Goal: Task Accomplishment & Management: Manage account settings

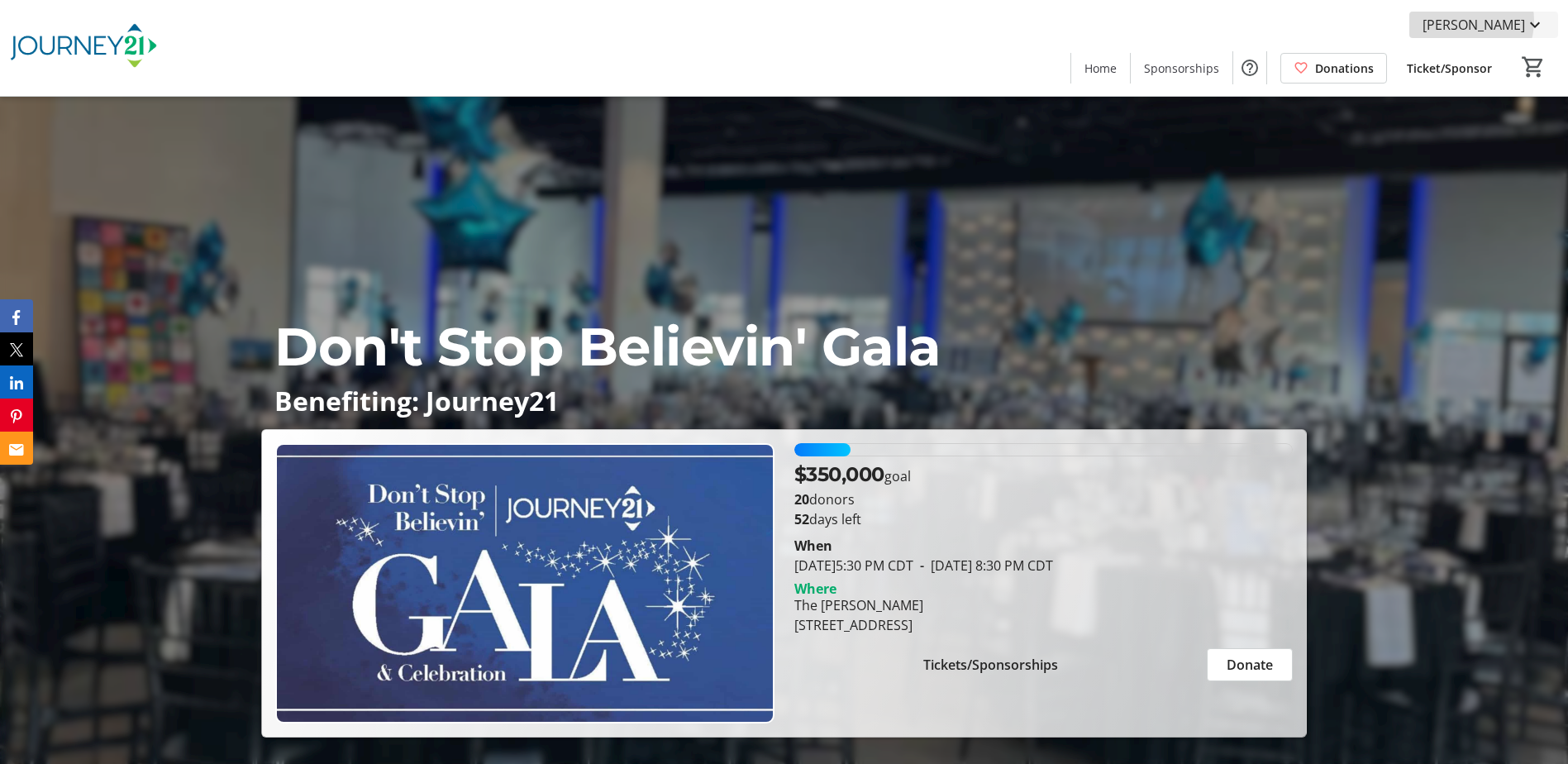
click at [1056, 21] on span "[PERSON_NAME]" at bounding box center [1473, 24] width 102 height 20
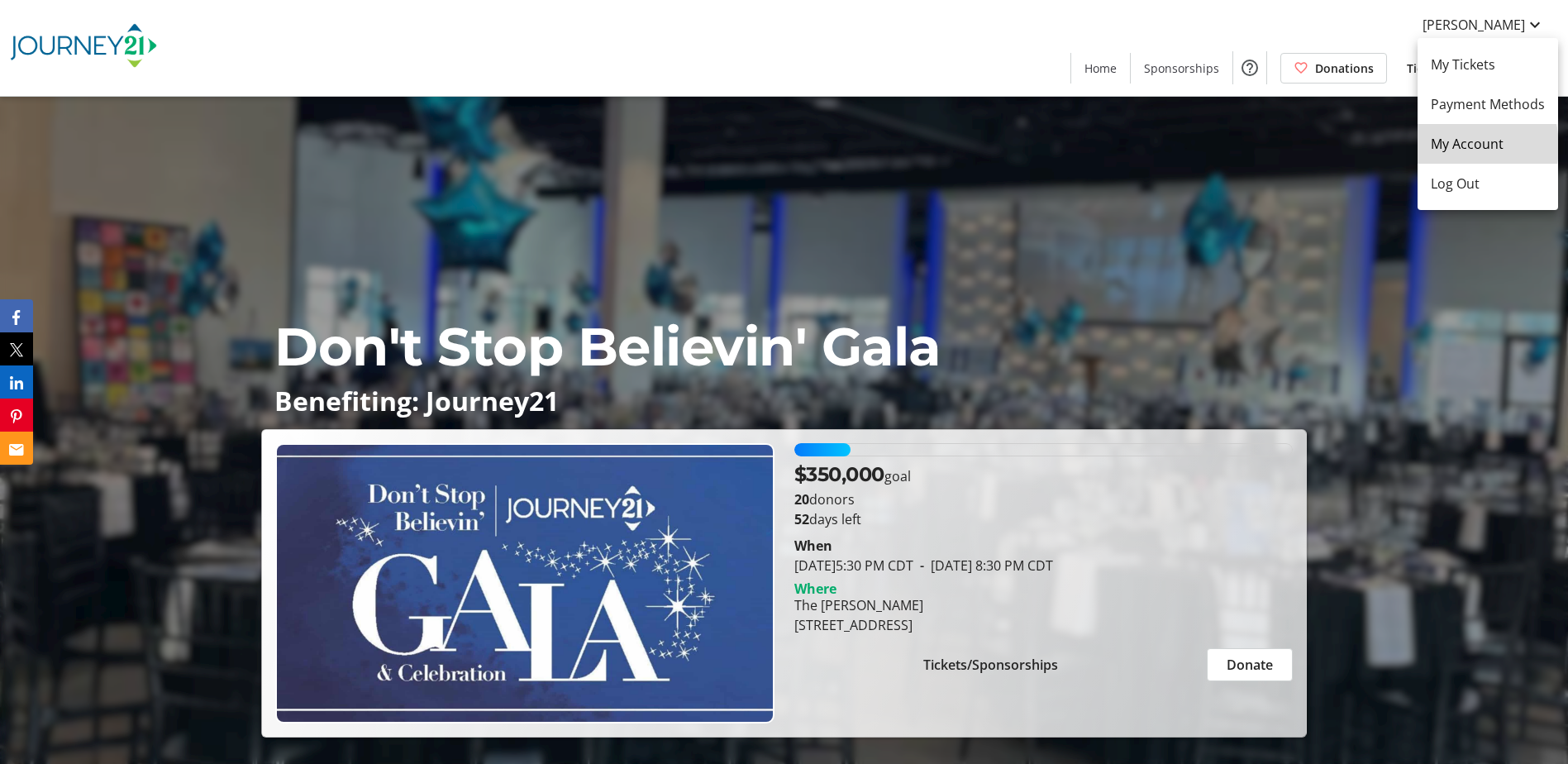
click at [1056, 146] on span "My Account" at bounding box center [1487, 143] width 114 height 20
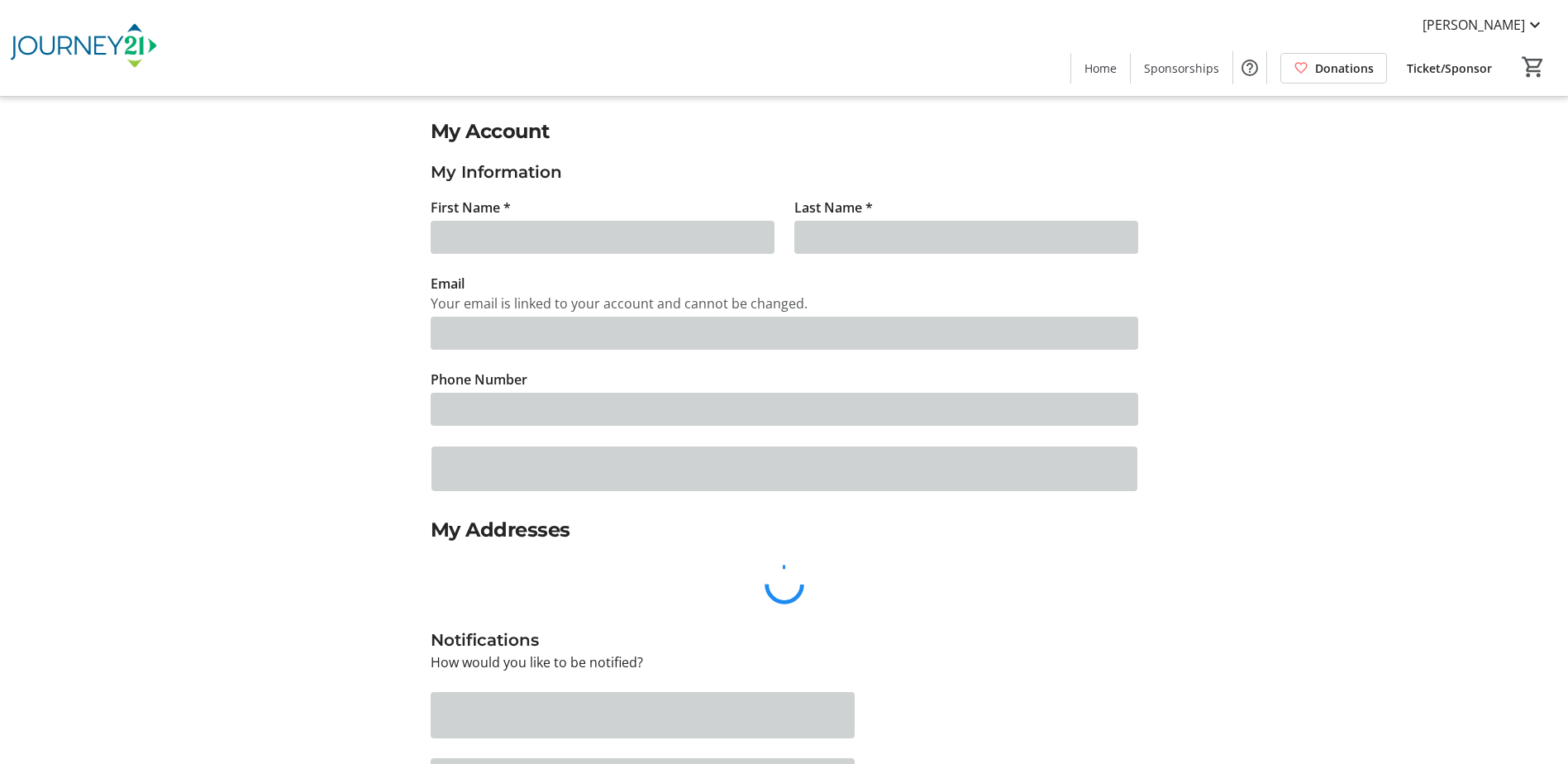
type input "[PERSON_NAME]"
type input "[EMAIL_ADDRESS][PERSON_NAME][DOMAIN_NAME]"
type input "[PHONE_NUMBER]"
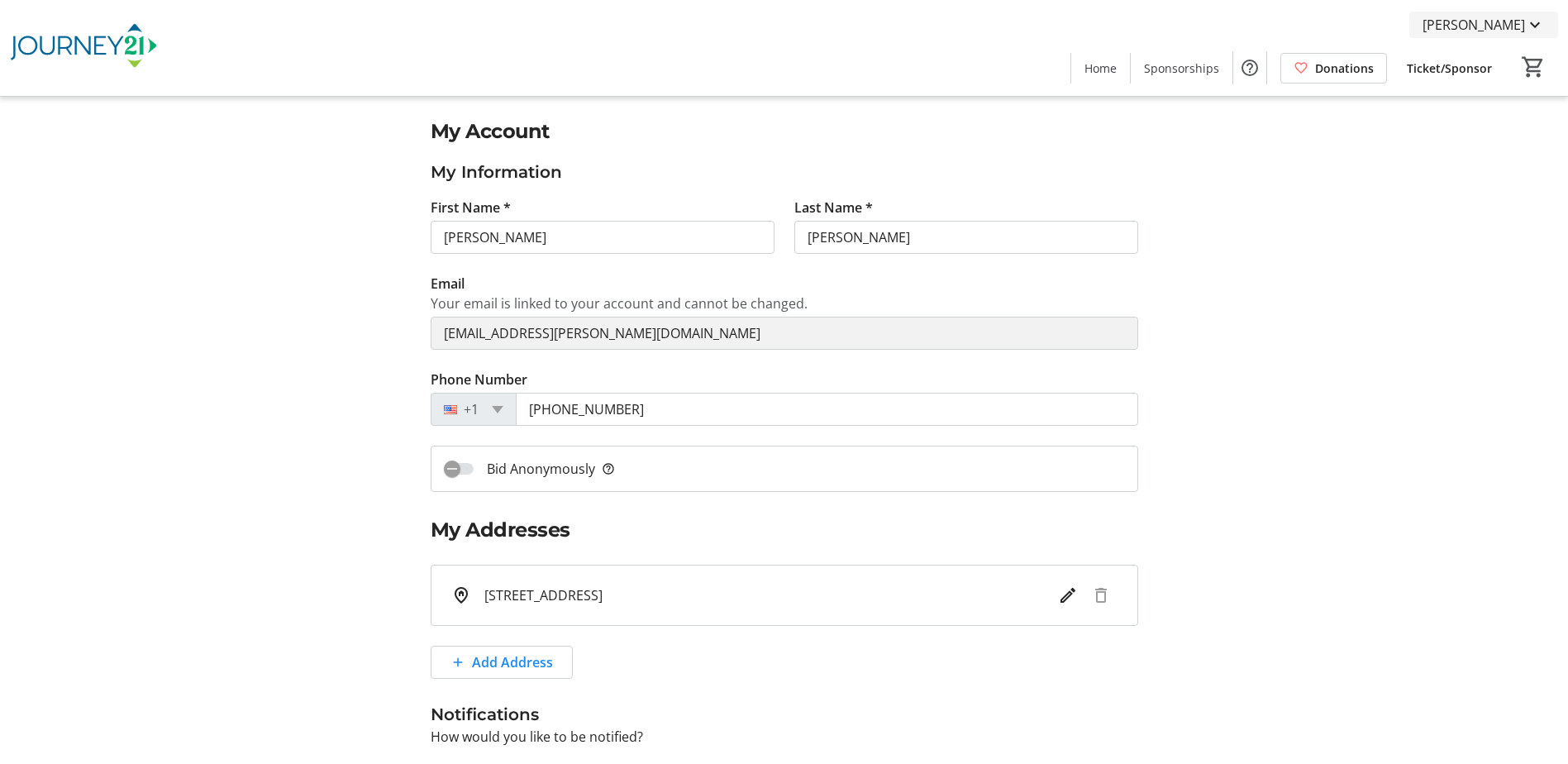
click at [1056, 24] on span "[PERSON_NAME]" at bounding box center [1473, 24] width 102 height 20
click at [1056, 65] on span "My Tickets" at bounding box center [1487, 64] width 114 height 20
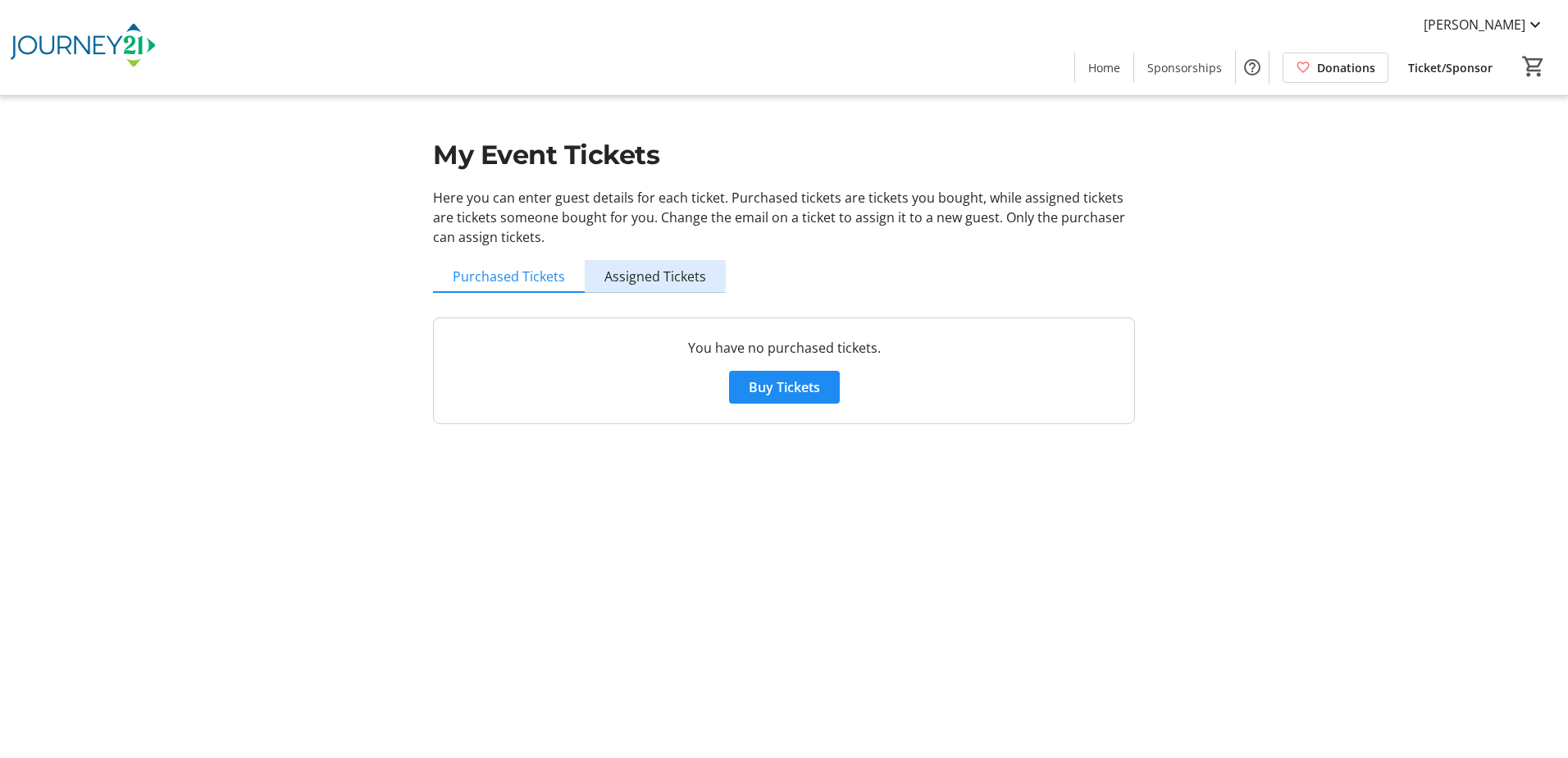
click at [647, 272] on span "Assigned Tickets" at bounding box center [655, 276] width 101 height 13
click at [542, 281] on span "Purchased Tickets" at bounding box center [508, 276] width 112 height 13
click at [1048, 67] on span "Home" at bounding box center [1104, 68] width 32 height 18
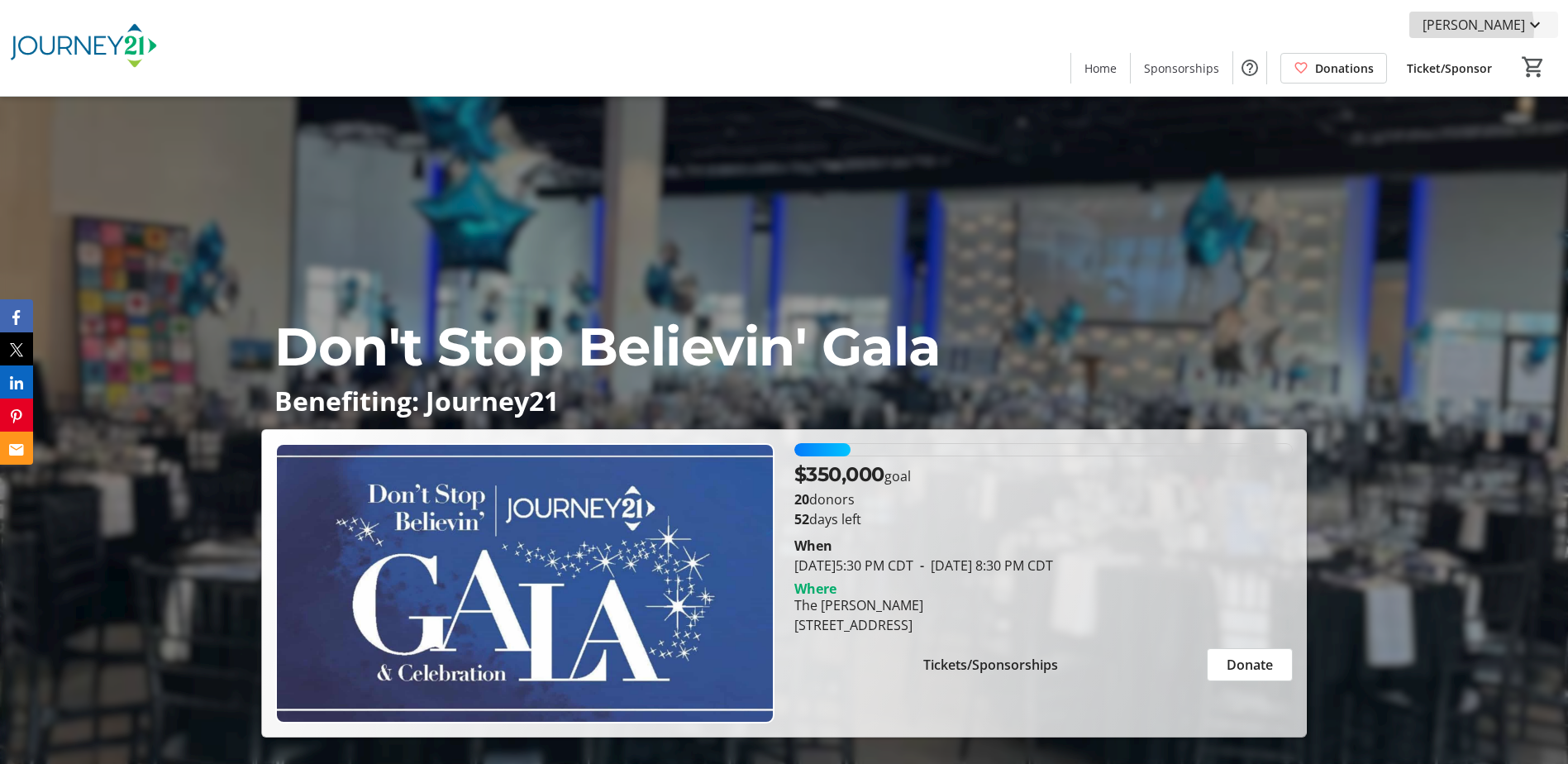
click at [1056, 29] on span "[PERSON_NAME]" at bounding box center [1473, 24] width 102 height 20
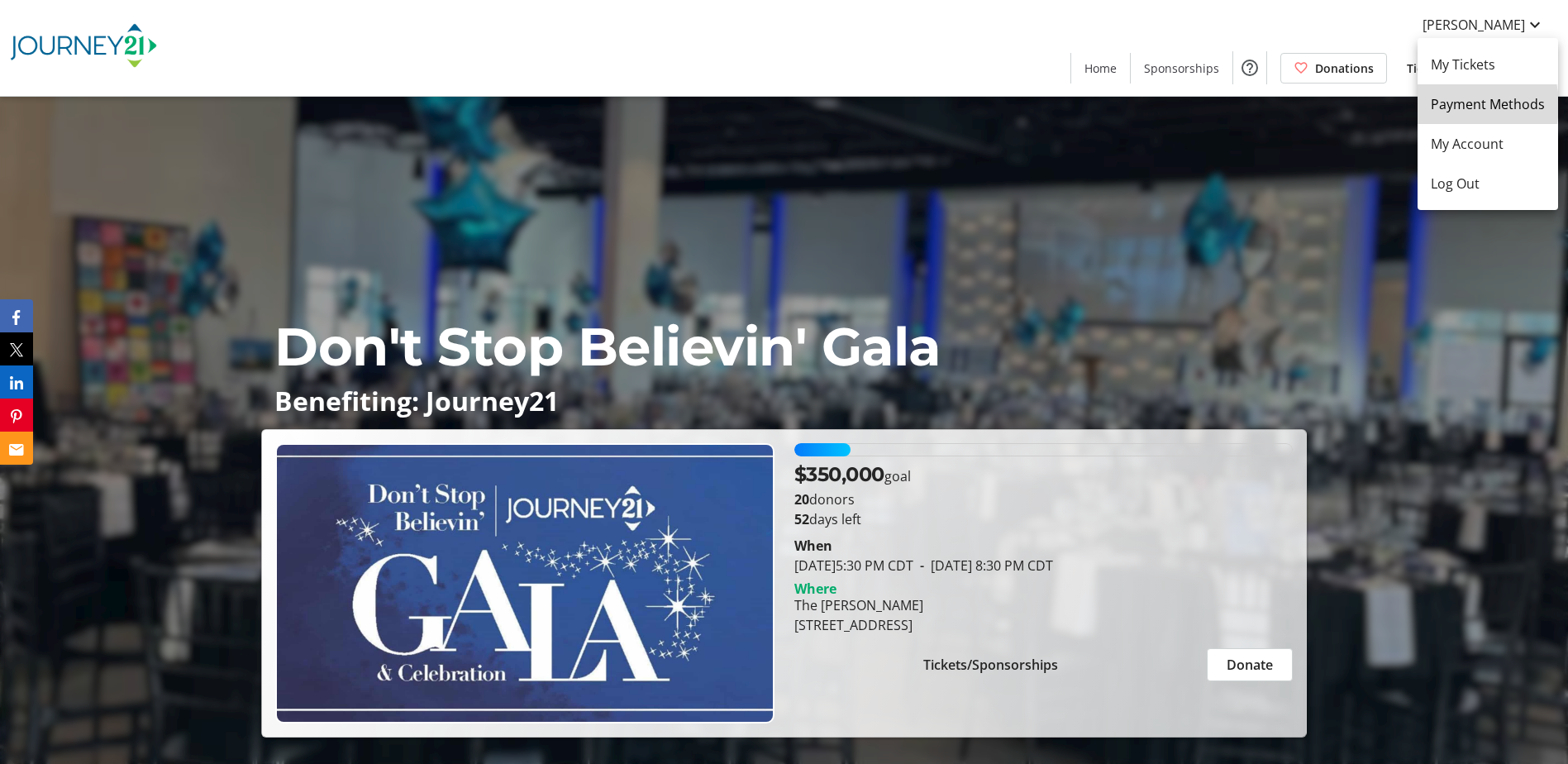
click at [1056, 105] on span "Payment Methods" at bounding box center [1487, 104] width 114 height 20
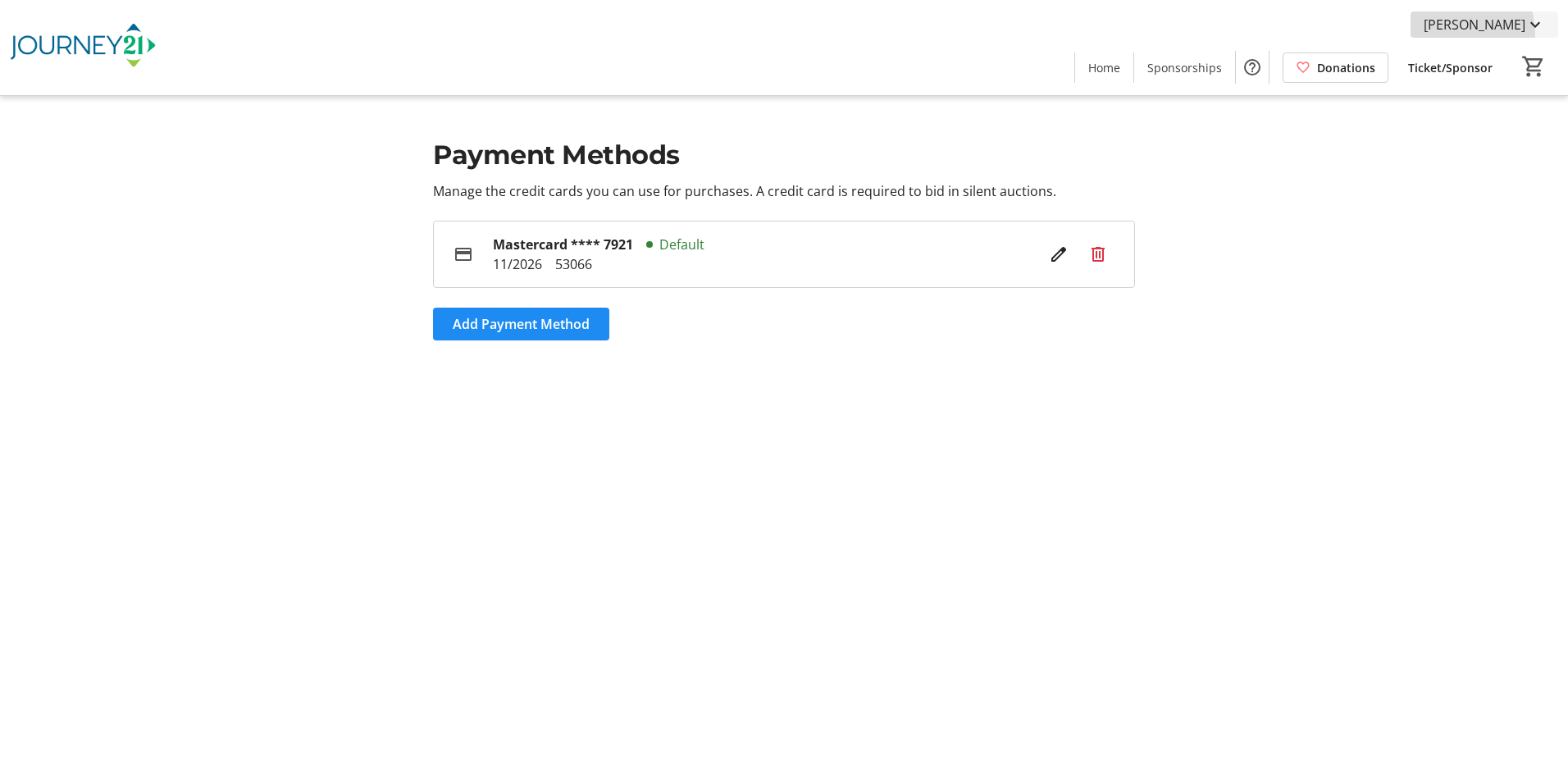
click at [1048, 35] on span at bounding box center [1483, 24] width 148 height 39
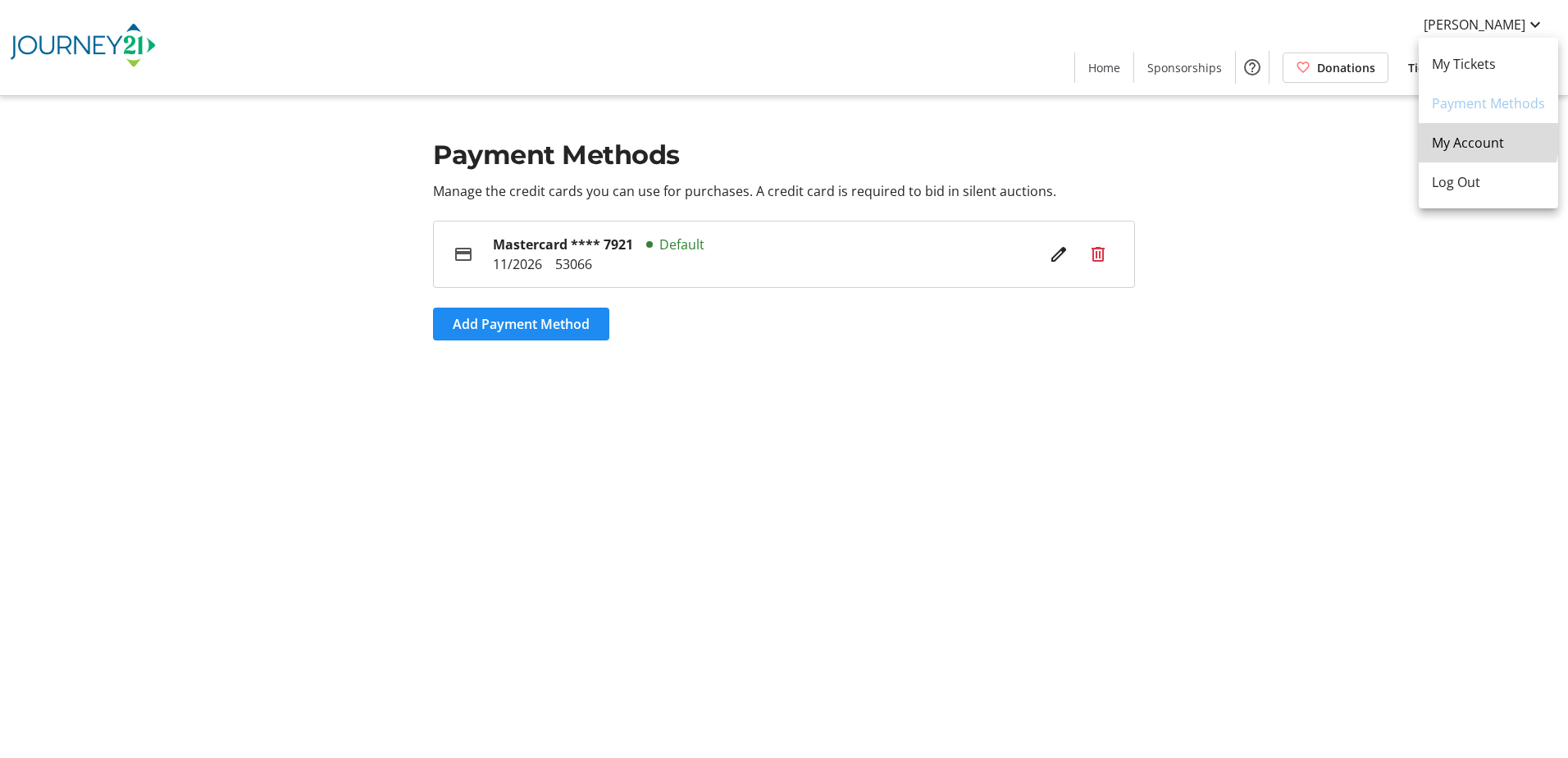
click at [1048, 137] on span "My Account" at bounding box center [1488, 142] width 113 height 20
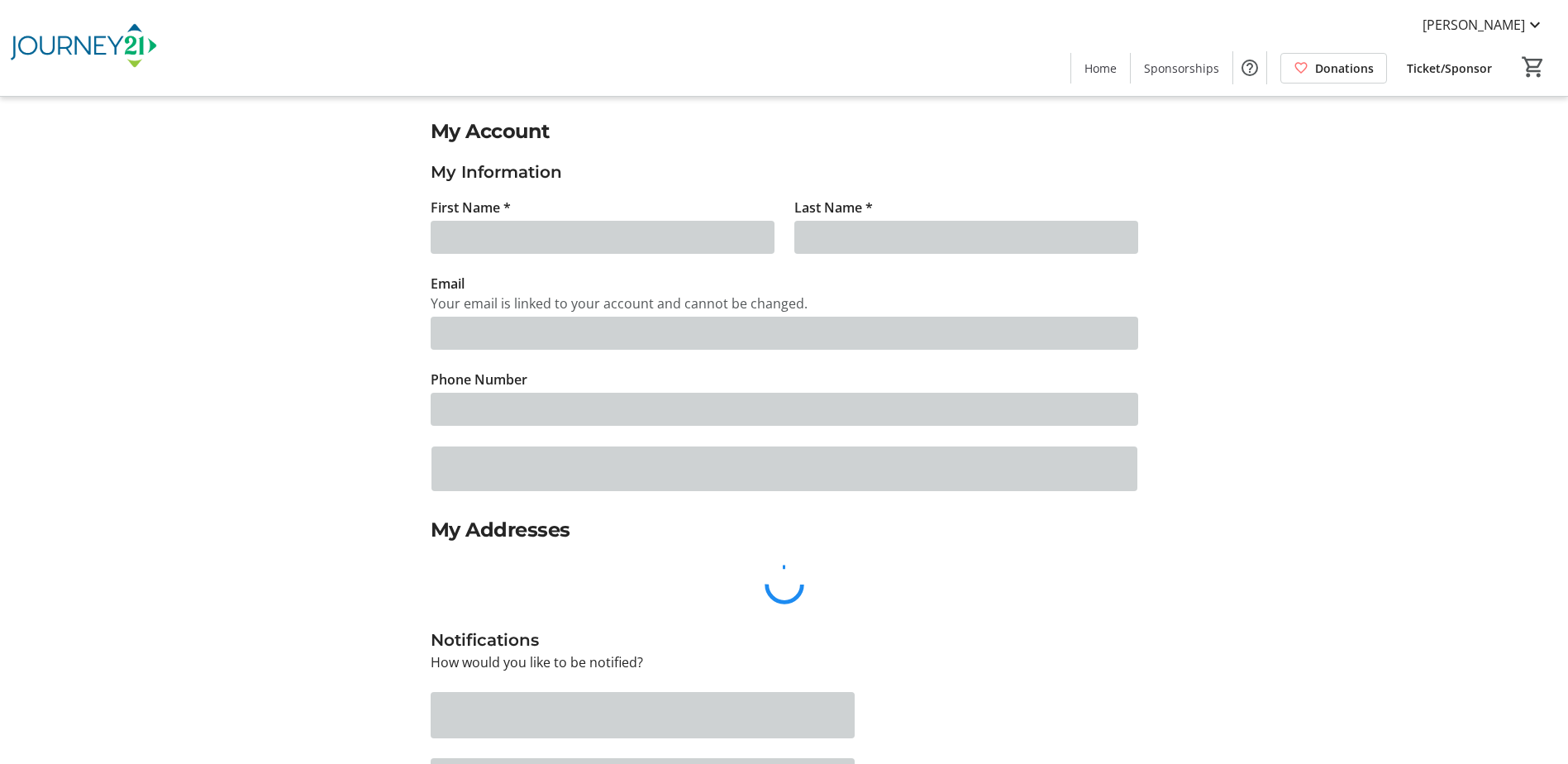
type input "[PERSON_NAME]"
type input "[EMAIL_ADDRESS][PERSON_NAME][DOMAIN_NAME]"
type input "[PHONE_NUMBER]"
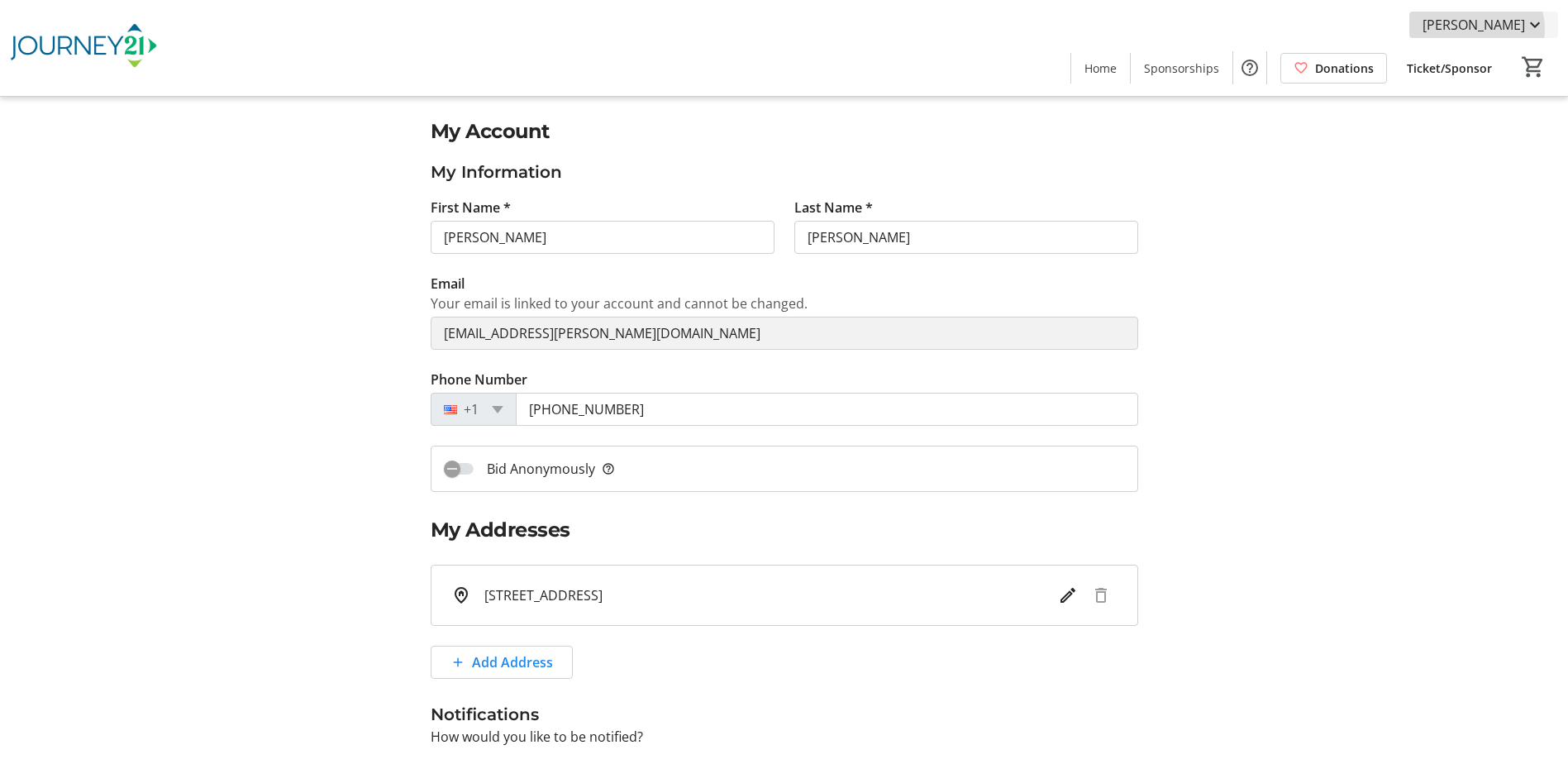
click at [1056, 29] on span "[PERSON_NAME]" at bounding box center [1473, 24] width 102 height 20
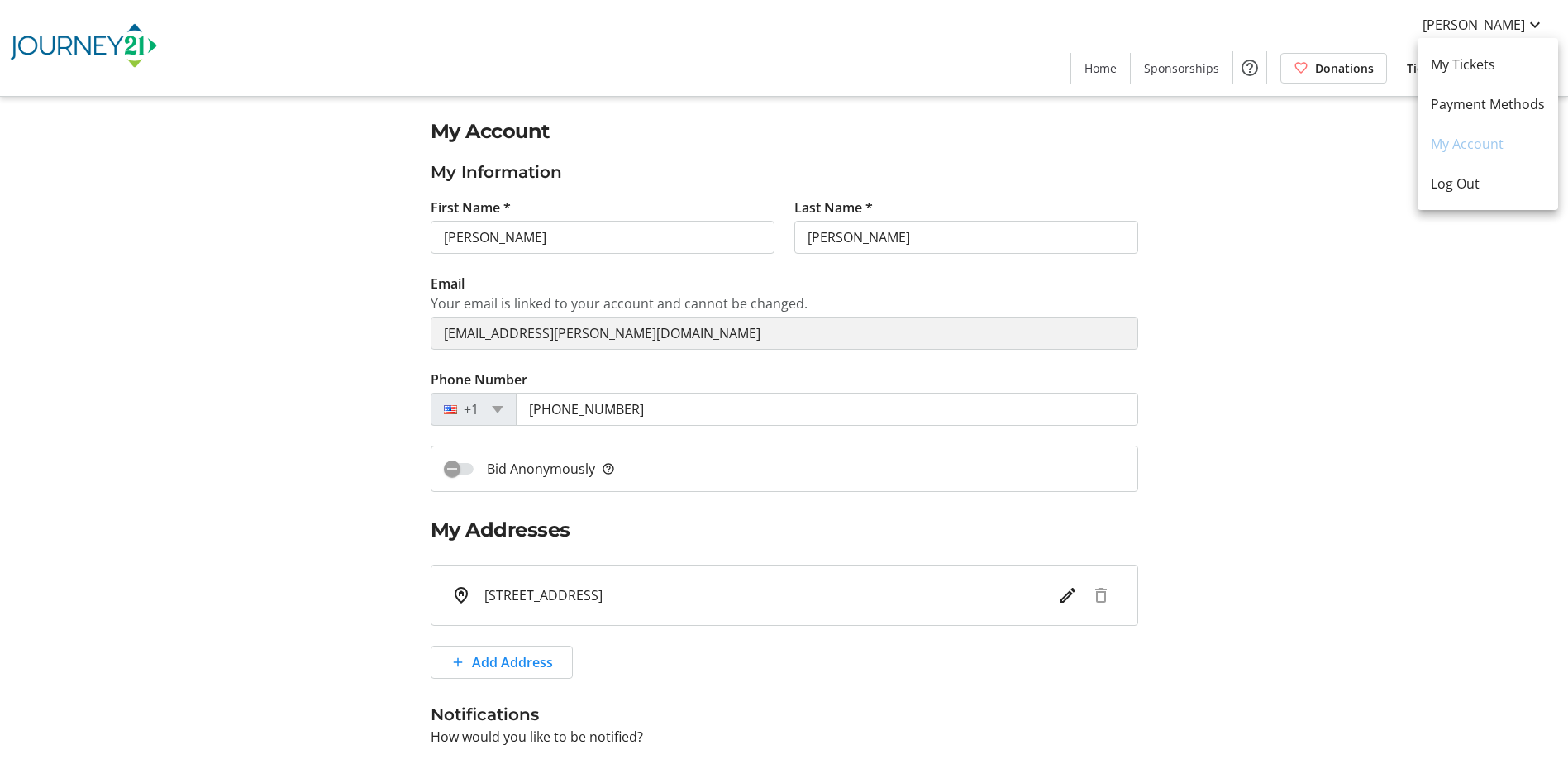
click at [1056, 144] on div at bounding box center [784, 382] width 1568 height 764
click at [1056, 64] on span "Home" at bounding box center [1100, 68] width 32 height 18
